Goal: Find specific page/section: Find specific page/section

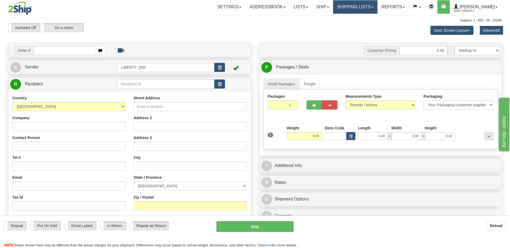
click at [364, 6] on link "Shipping lists" at bounding box center [355, 6] width 44 height 13
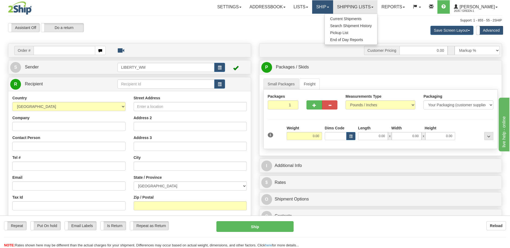
click at [327, 9] on link "Ship" at bounding box center [322, 6] width 21 height 13
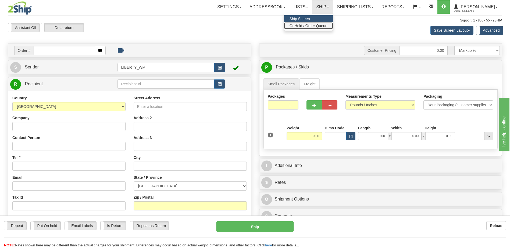
click at [312, 27] on span "OnHold / Order Queue" at bounding box center [308, 26] width 38 height 4
